Goal: Information Seeking & Learning: Learn about a topic

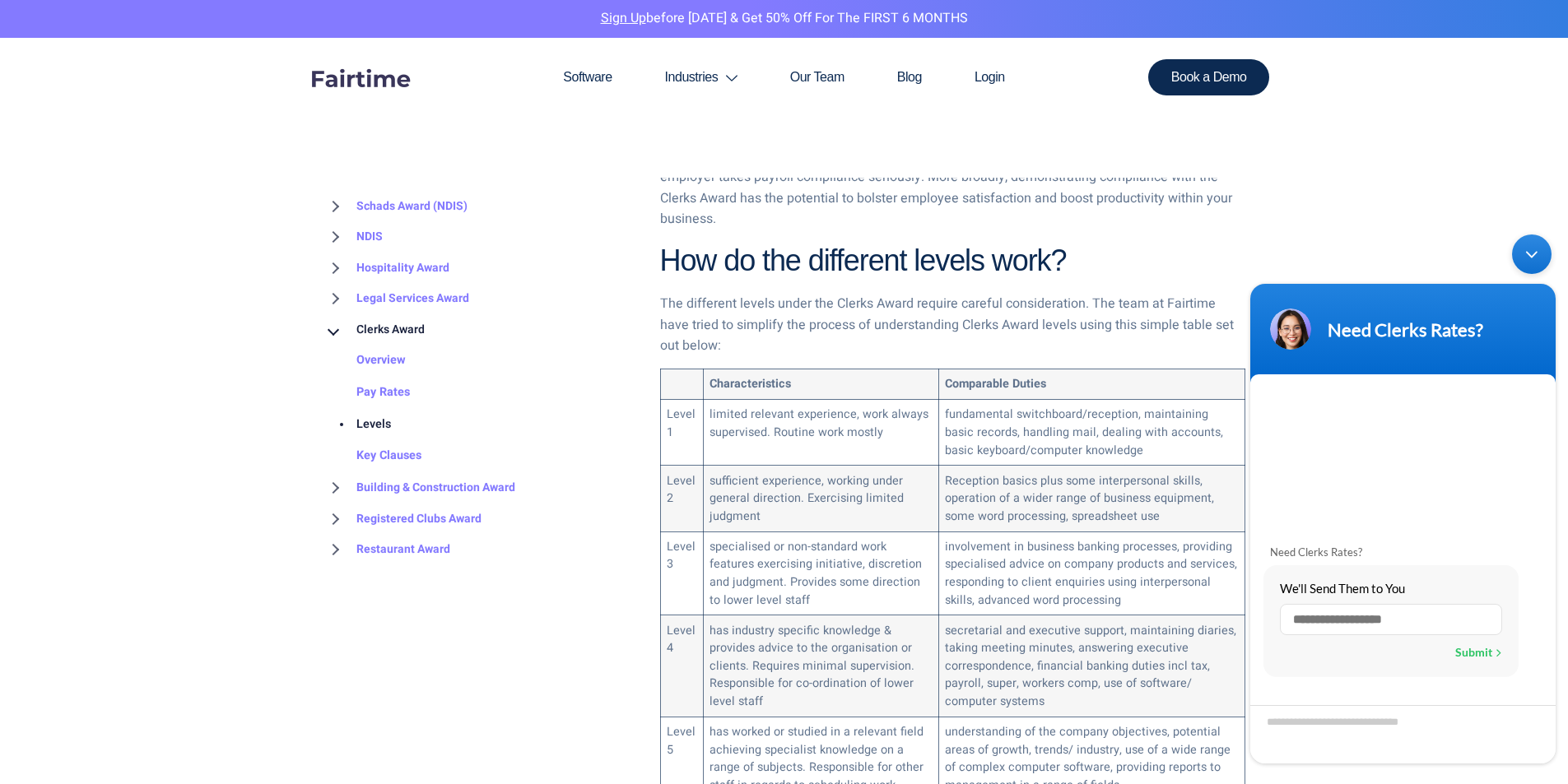
scroll to position [905, 0]
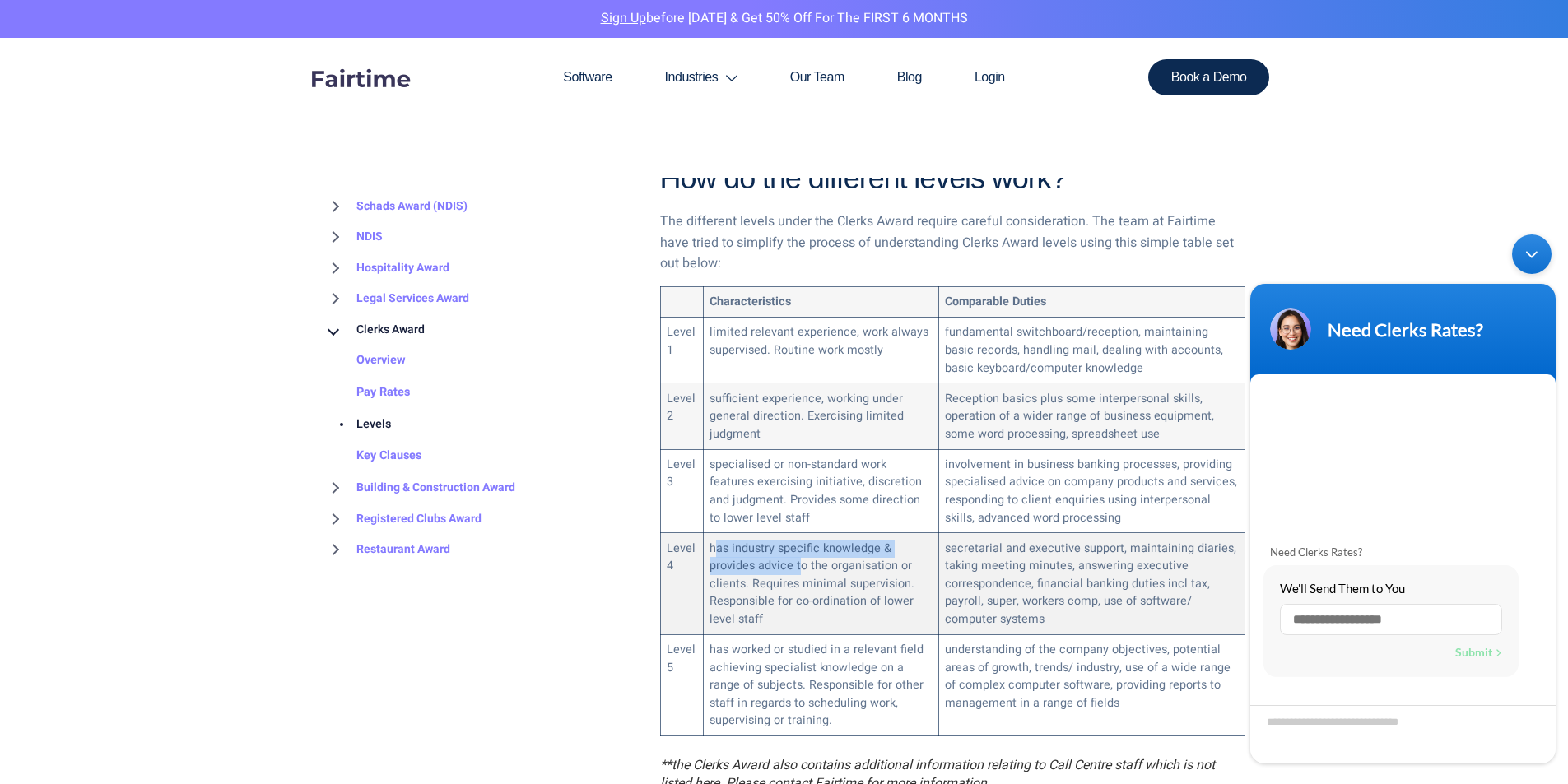
drag, startPoint x: 713, startPoint y: 521, endPoint x: 817, endPoint y: 543, distance: 106.3
click at [811, 543] on td "has industry specific knowledge & provides advice to the organisation or client…" at bounding box center [821, 584] width 235 height 102
click at [821, 543] on td "has industry specific knowledge & provides advice to the organisation or client…" at bounding box center [821, 584] width 235 height 102
drag, startPoint x: 780, startPoint y: 543, endPoint x: 867, endPoint y: 577, distance: 93.4
click at [867, 577] on td "has industry specific knowledge & provides advice to the organisation or client…" at bounding box center [821, 584] width 235 height 102
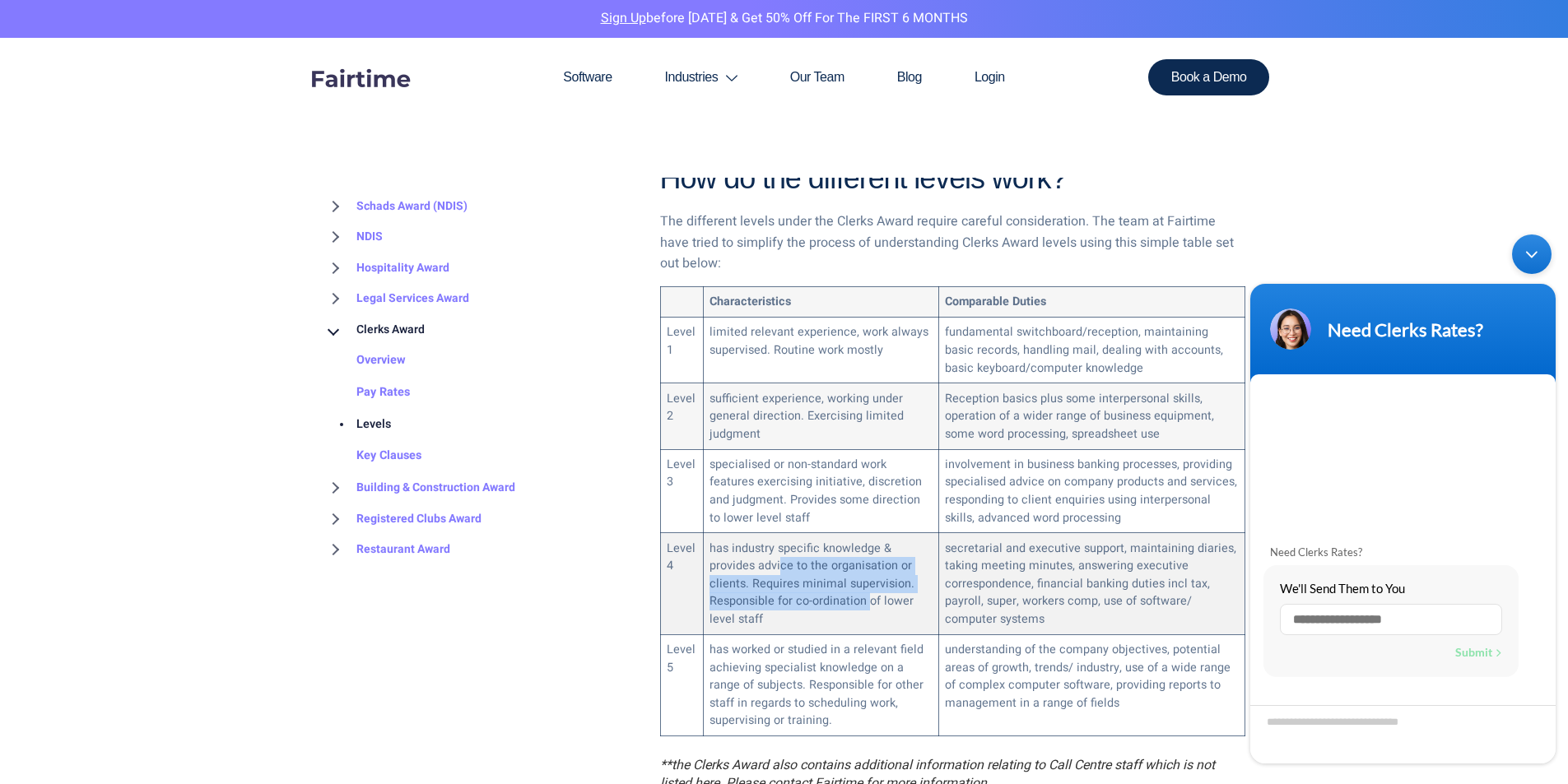
click at [867, 577] on td "has industry specific knowledge & provides advice to the organisation or client…" at bounding box center [821, 584] width 235 height 102
drag, startPoint x: 745, startPoint y: 561, endPoint x: 709, endPoint y: 541, distance: 41.2
click at [709, 542] on td "has industry specific knowledge & provides advice to the organisation or client…" at bounding box center [821, 584] width 235 height 102
click at [709, 541] on td "has industry specific knowledge & provides advice to the organisation or client…" at bounding box center [821, 584] width 235 height 102
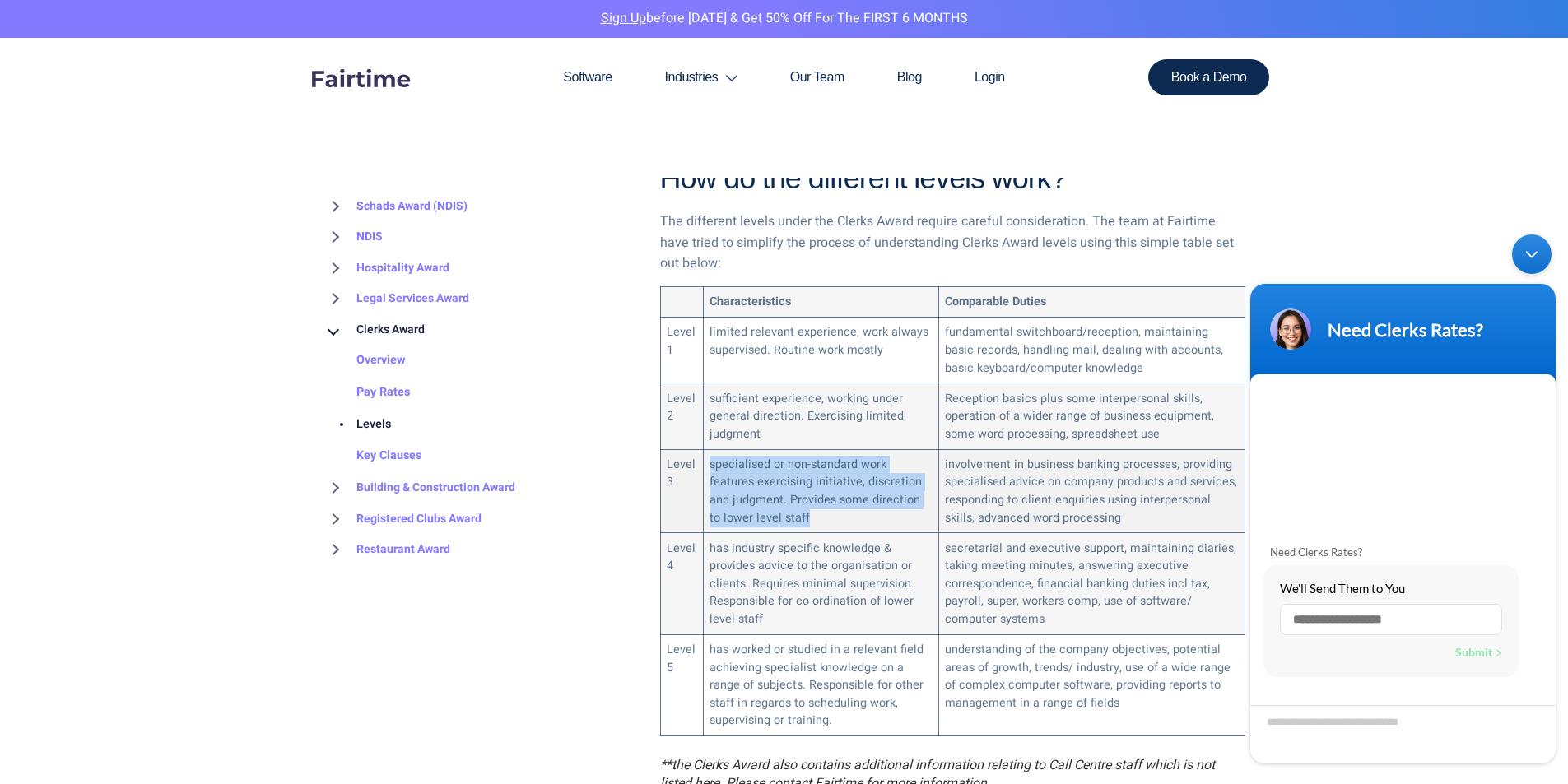
drag, startPoint x: 812, startPoint y: 493, endPoint x: 708, endPoint y: 436, distance: 118.6
click at [708, 449] on td "specialised or non-standard work features exercising initiative, discretion and…" at bounding box center [821, 490] width 235 height 84
copy td "specialised or non-standard work features exercising initiative, discretion and…"
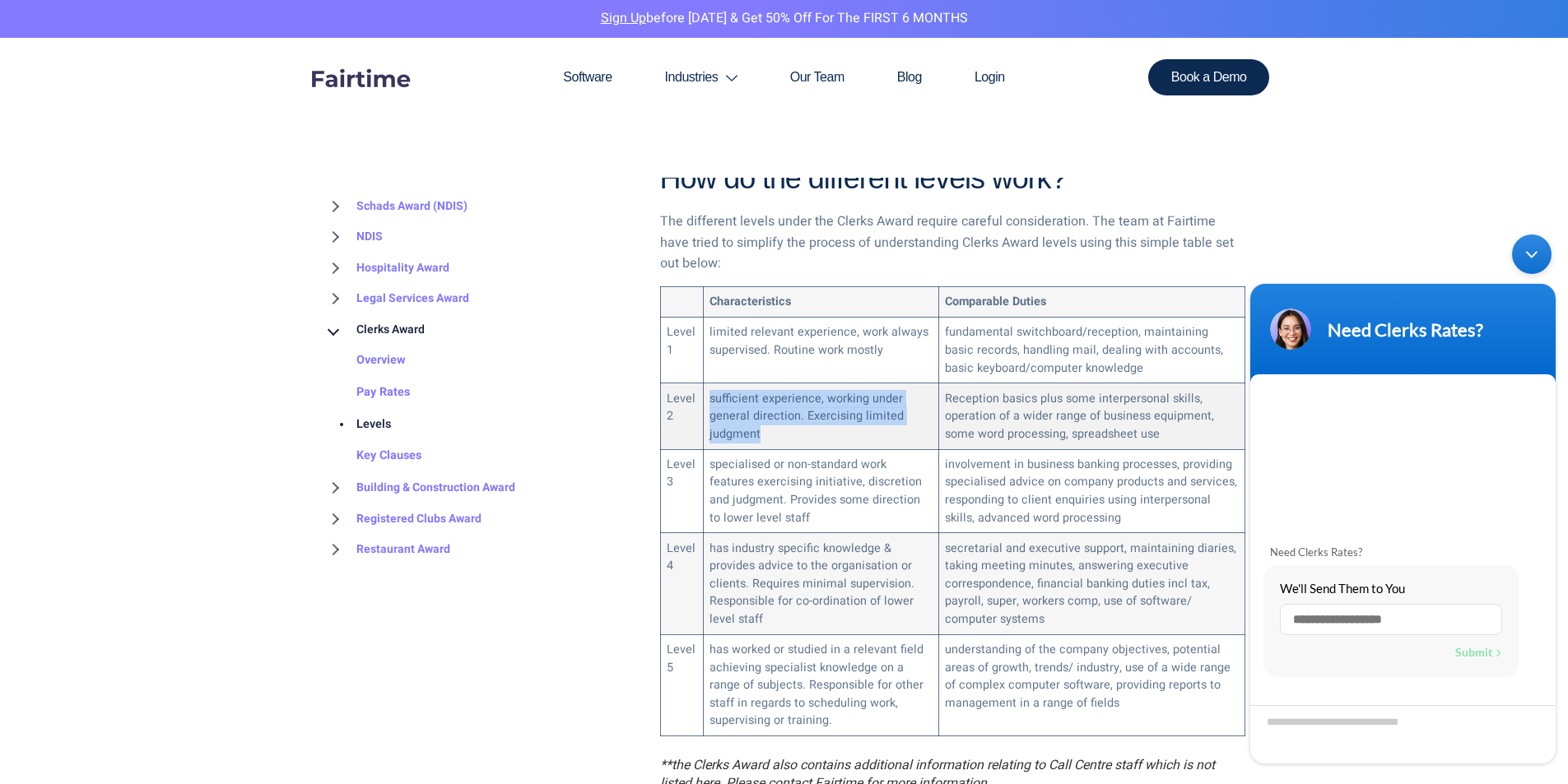
drag, startPoint x: 767, startPoint y: 411, endPoint x: 711, endPoint y: 373, distance: 67.7
click at [711, 384] on td "sufficient experience, working under general direction. Exercising limited judg…" at bounding box center [821, 417] width 235 height 66
copy td "sufficient experience, working under general direction. Exercising limited judg…"
